Goal: Task Accomplishment & Management: Complete application form

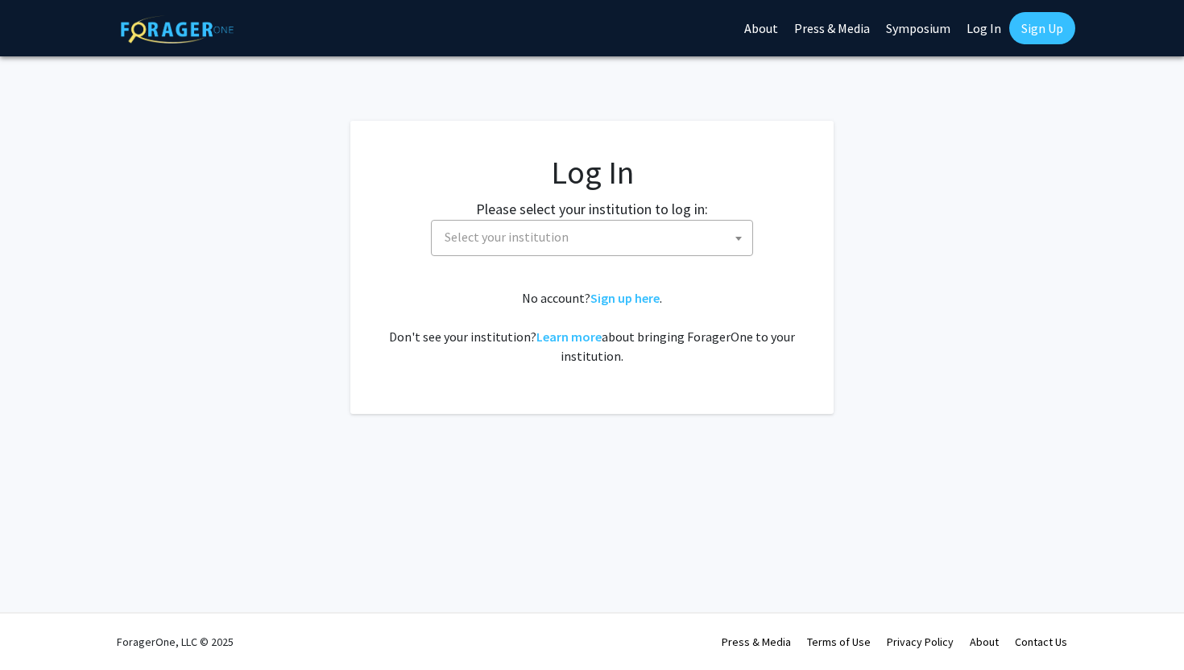
select select
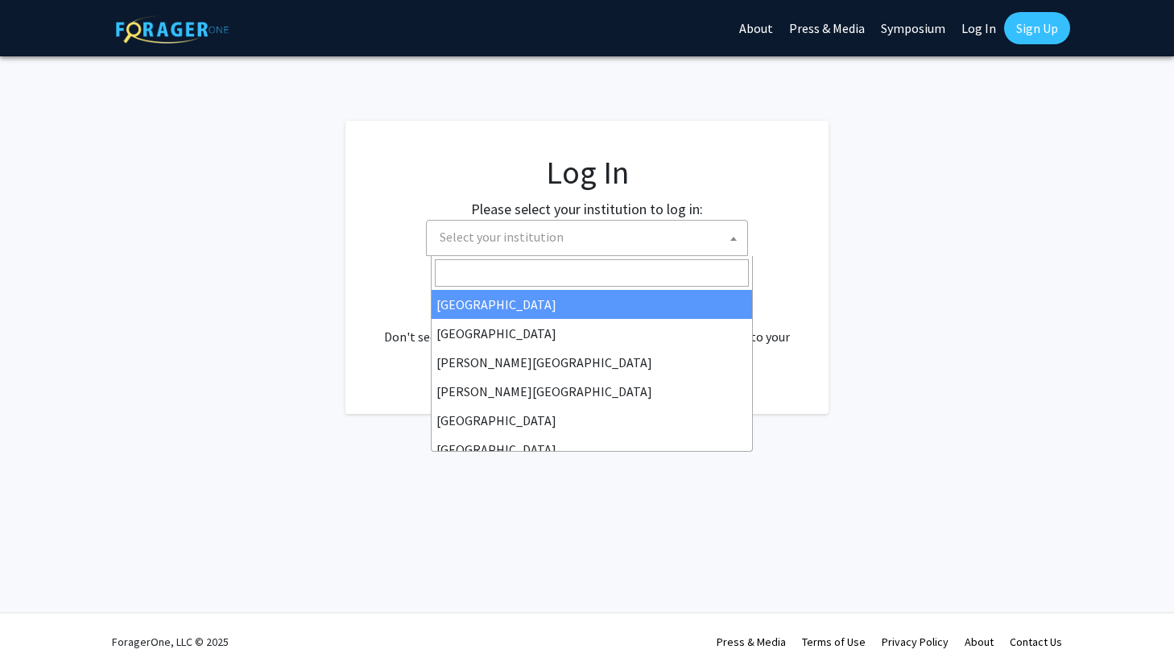
click at [567, 242] on span "Select your institution" at bounding box center [590, 237] width 314 height 33
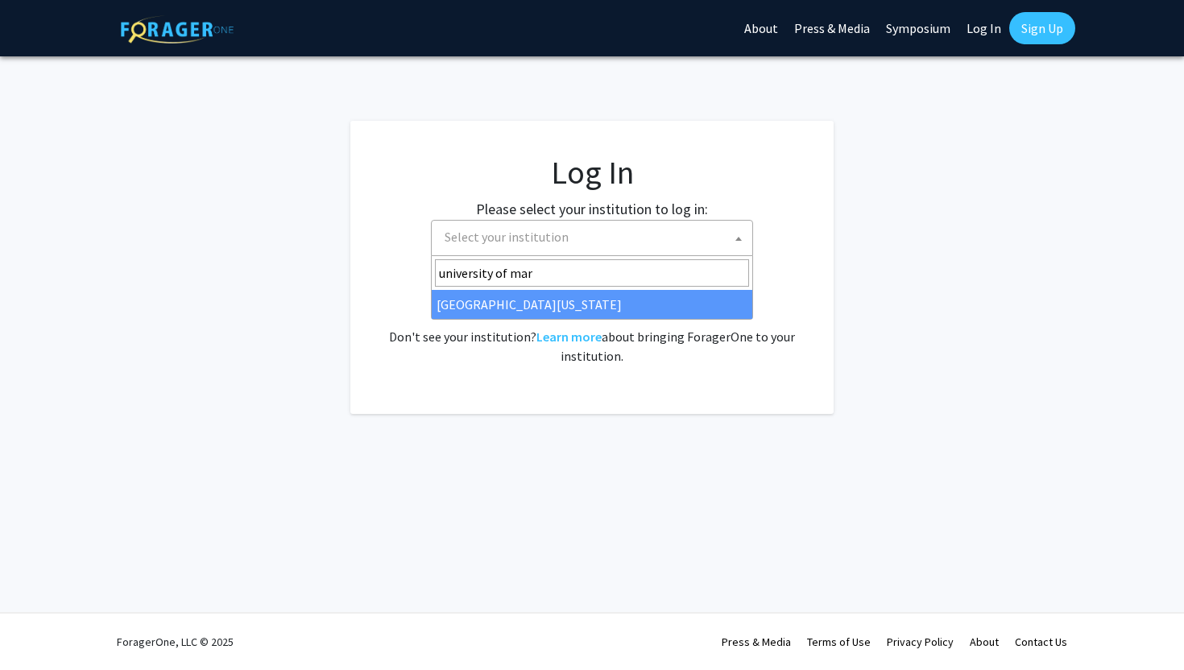
type input "university of mar"
select select "31"
